Goal: Find specific page/section: Find specific page/section

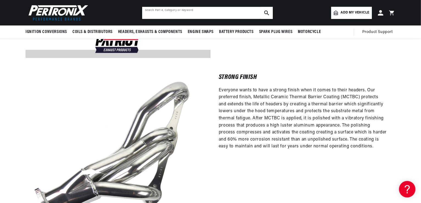
click at [205, 8] on input "text" at bounding box center [207, 13] width 131 height 12
type input "E564"
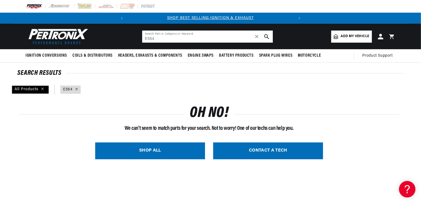
drag, startPoint x: 169, startPoint y: 40, endPoint x: 135, endPoint y: 42, distance: 33.5
click at [135, 42] on header "BETTER SEARCH RESULTS Add your vehicle's year, make, and model to find parts be…" at bounding box center [211, 37] width 398 height 26
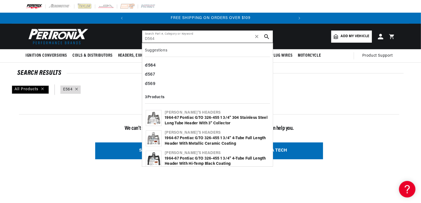
type input "D564"
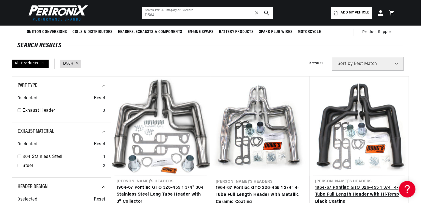
scroll to position [0, 167]
click at [348, 184] on link "1964-67 Pontiac GTO 326-455 1 3/4" 4-Tube Full Length Header with Hi-Temp Black…" at bounding box center [359, 194] width 88 height 21
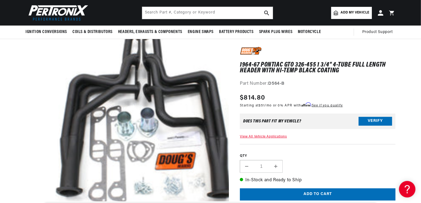
scroll to position [0, 167]
click at [173, 11] on input "text" at bounding box center [207, 13] width 131 height 12
